Goal: Task Accomplishment & Management: Manage account settings

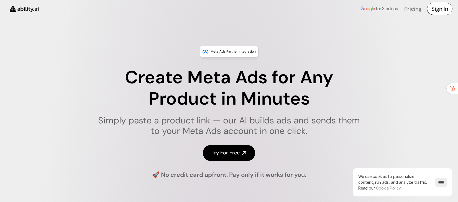
click at [439, 11] on h4 "Sign In" at bounding box center [439, 9] width 17 height 8
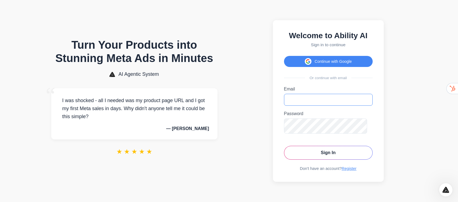
click at [331, 106] on input "Email" at bounding box center [328, 100] width 89 height 12
type input "**********"
click at [313, 160] on button "Sign In" at bounding box center [328, 153] width 89 height 14
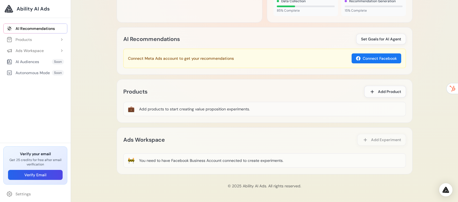
scroll to position [358, 0]
click at [54, 45] on button "Products" at bounding box center [35, 40] width 64 height 10
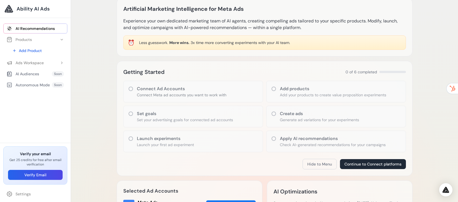
scroll to position [40, 0]
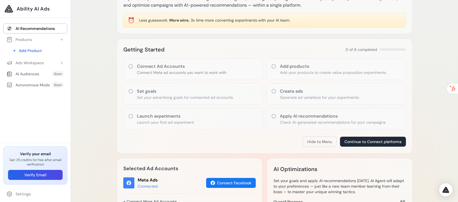
click at [351, 75] on p "Add your products to create value proposition experiments" at bounding box center [333, 73] width 106 height 6
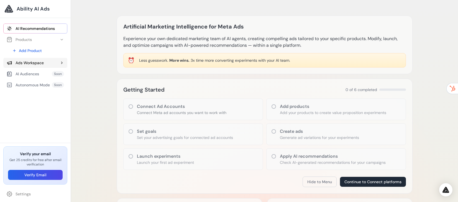
click at [59, 68] on button "Ads Workspace" at bounding box center [35, 63] width 64 height 10
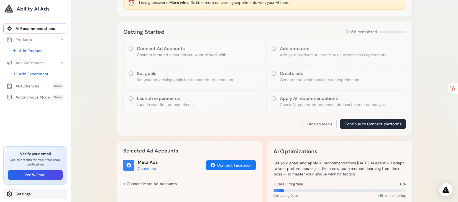
click at [31, 195] on link "Settings" at bounding box center [35, 194] width 64 height 10
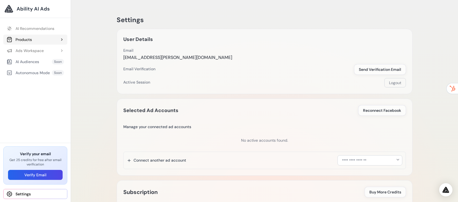
click at [28, 42] on div "Products" at bounding box center [19, 40] width 25 height 6
click at [35, 56] on link "Add Product" at bounding box center [38, 51] width 58 height 10
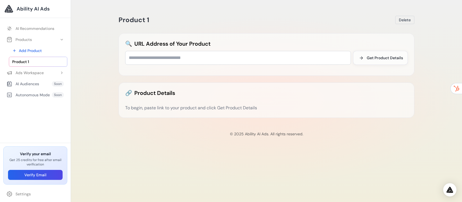
click at [39, 87] on div "AI Audiences" at bounding box center [23, 84] width 32 height 6
click at [66, 78] on button "Ads Workspace" at bounding box center [35, 73] width 64 height 10
click at [67, 45] on button "Products" at bounding box center [35, 40] width 64 height 10
click at [32, 13] on span "Ability AI Ads" at bounding box center [33, 9] width 33 height 8
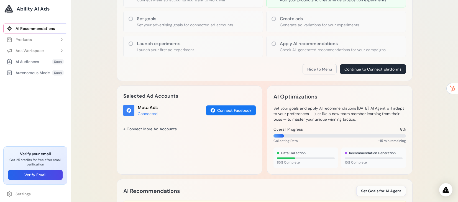
scroll to position [109, 0]
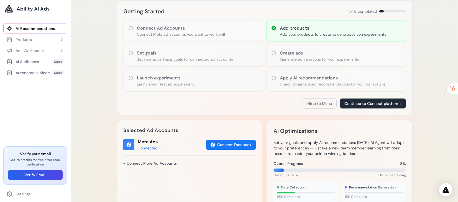
scroll to position [0, 0]
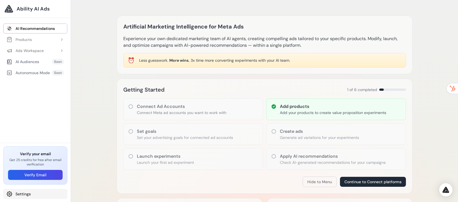
click at [27, 193] on link "Settings" at bounding box center [35, 194] width 64 height 10
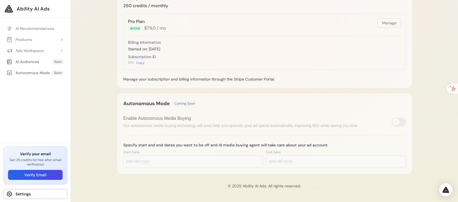
scroll to position [319, 0]
click at [43, 195] on link "Settings" at bounding box center [35, 194] width 64 height 10
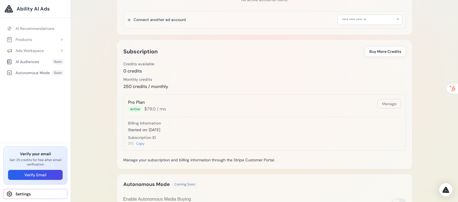
scroll to position [163, 0]
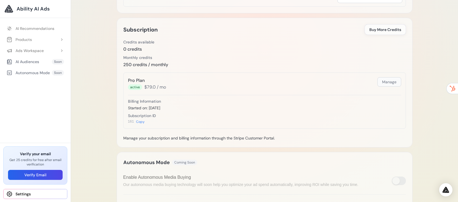
click at [390, 87] on button "Manage" at bounding box center [389, 81] width 24 height 9
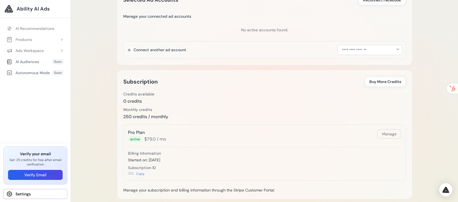
scroll to position [103, 0]
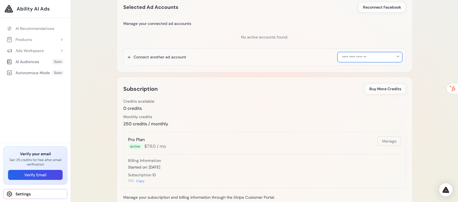
click at [395, 62] on select "**********" at bounding box center [369, 57] width 65 height 10
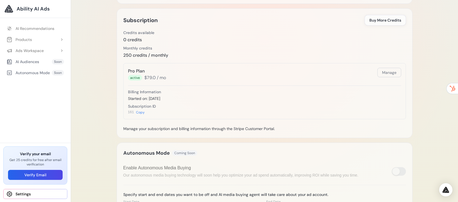
scroll to position [83, 0]
